Goal: Navigation & Orientation: Understand site structure

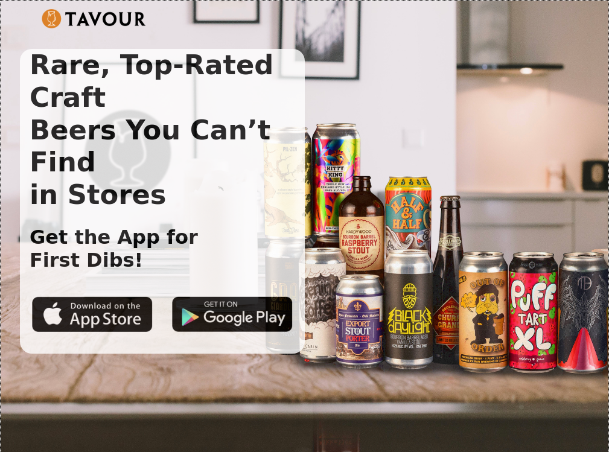
scroll to position [1906, 0]
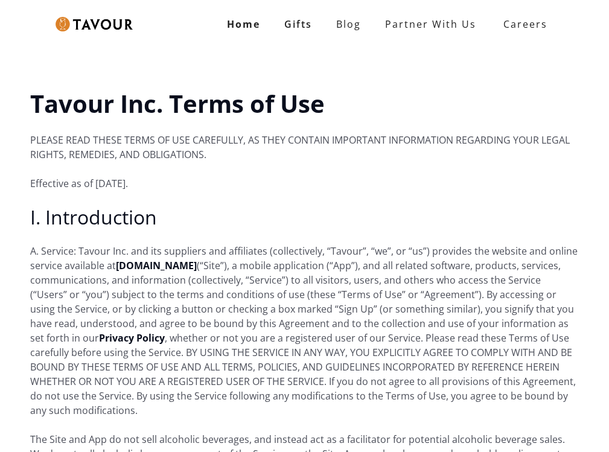
scroll to position [11752, 0]
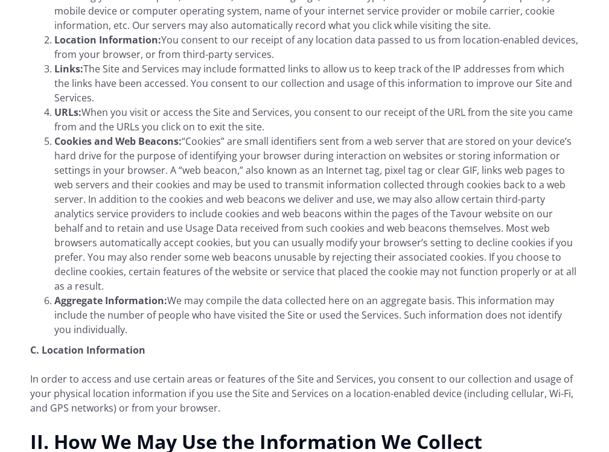
scroll to position [4587, 0]
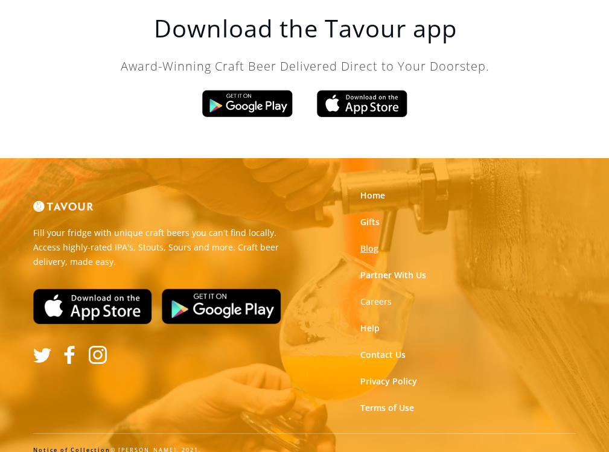
click at [366, 243] on link "Blog" at bounding box center [369, 249] width 18 height 12
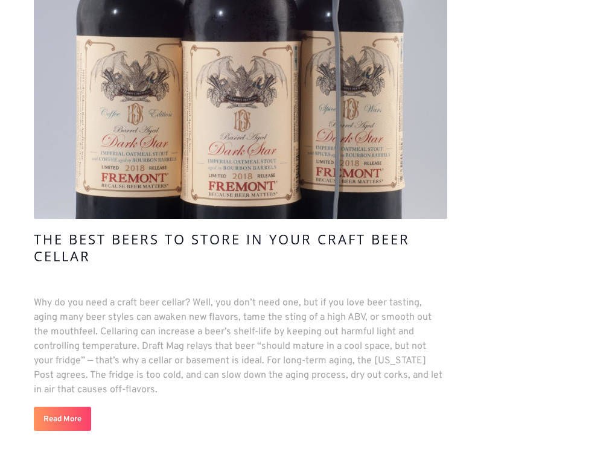
scroll to position [664, 0]
